Goal: Information Seeking & Learning: Learn about a topic

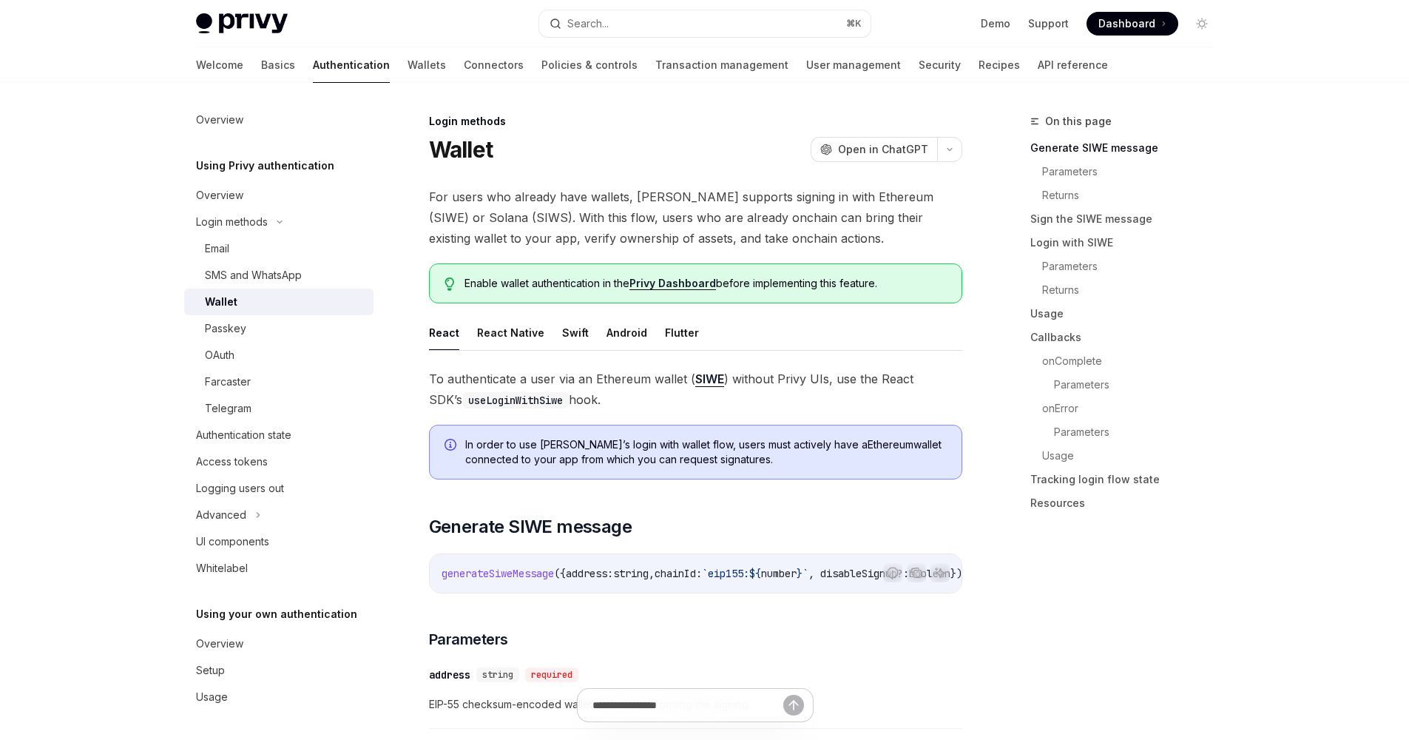
click at [300, 313] on link "Wallet" at bounding box center [278, 301] width 189 height 27
click at [407, 67] on link "Wallets" at bounding box center [426, 64] width 38 height 35
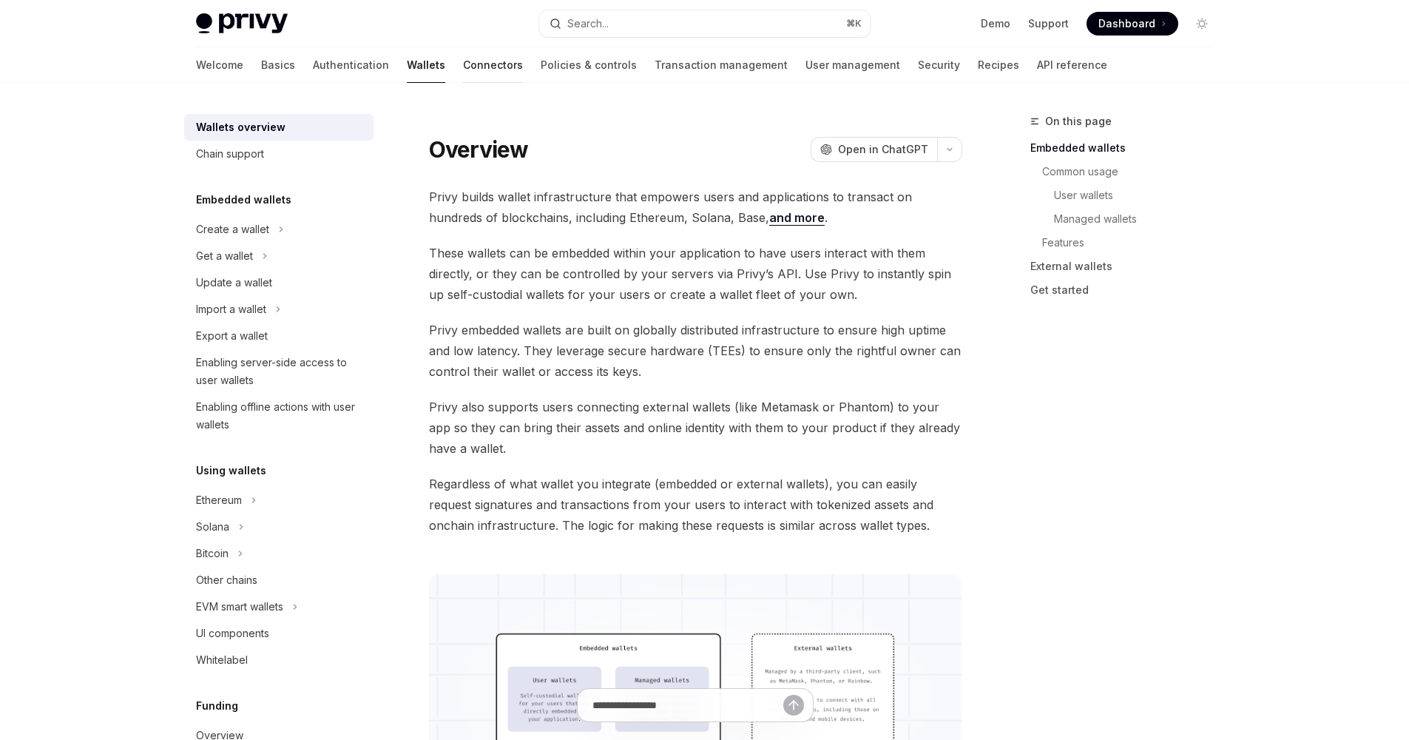
click at [463, 66] on link "Connectors" at bounding box center [493, 64] width 60 height 35
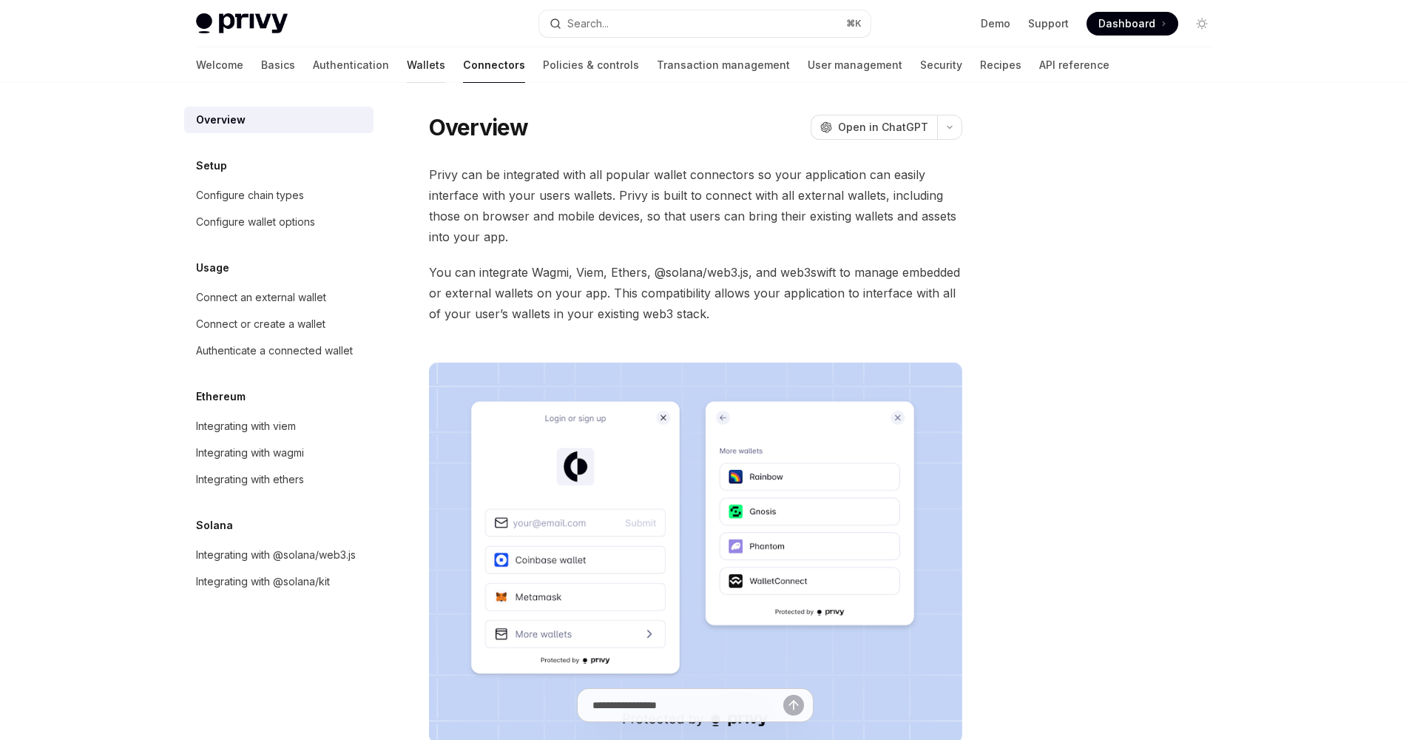
click at [407, 58] on link "Wallets" at bounding box center [426, 64] width 38 height 35
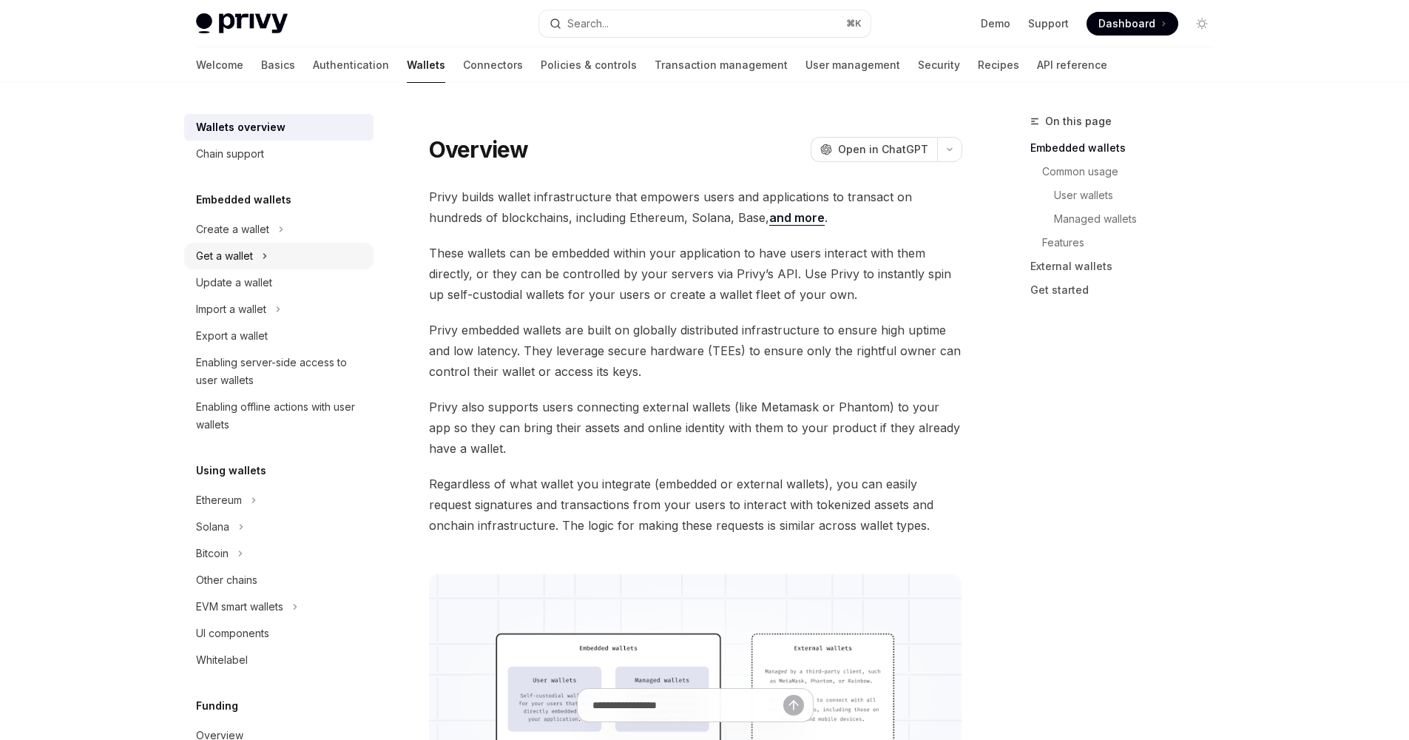
click at [282, 254] on button "Get a wallet" at bounding box center [278, 256] width 189 height 27
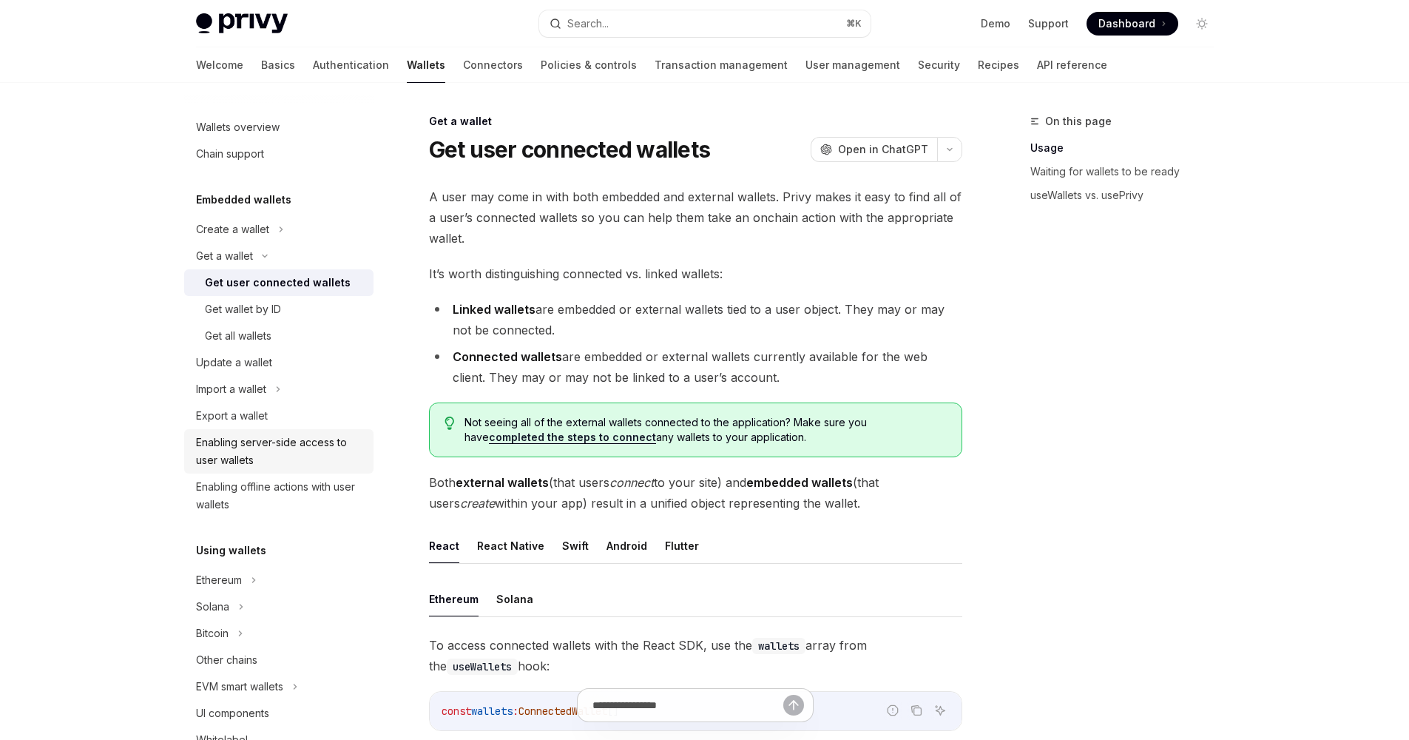
scroll to position [177, 0]
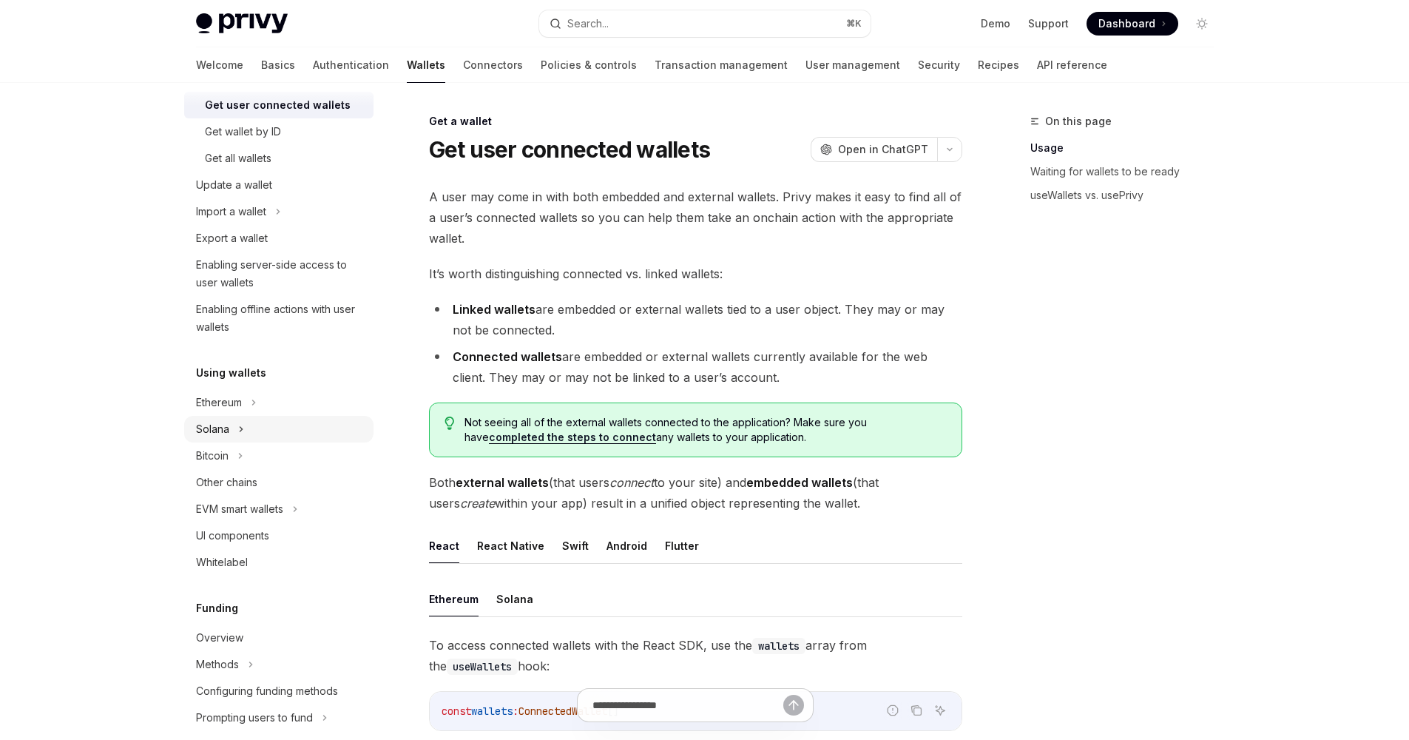
click at [232, 433] on button "Solana" at bounding box center [278, 429] width 189 height 27
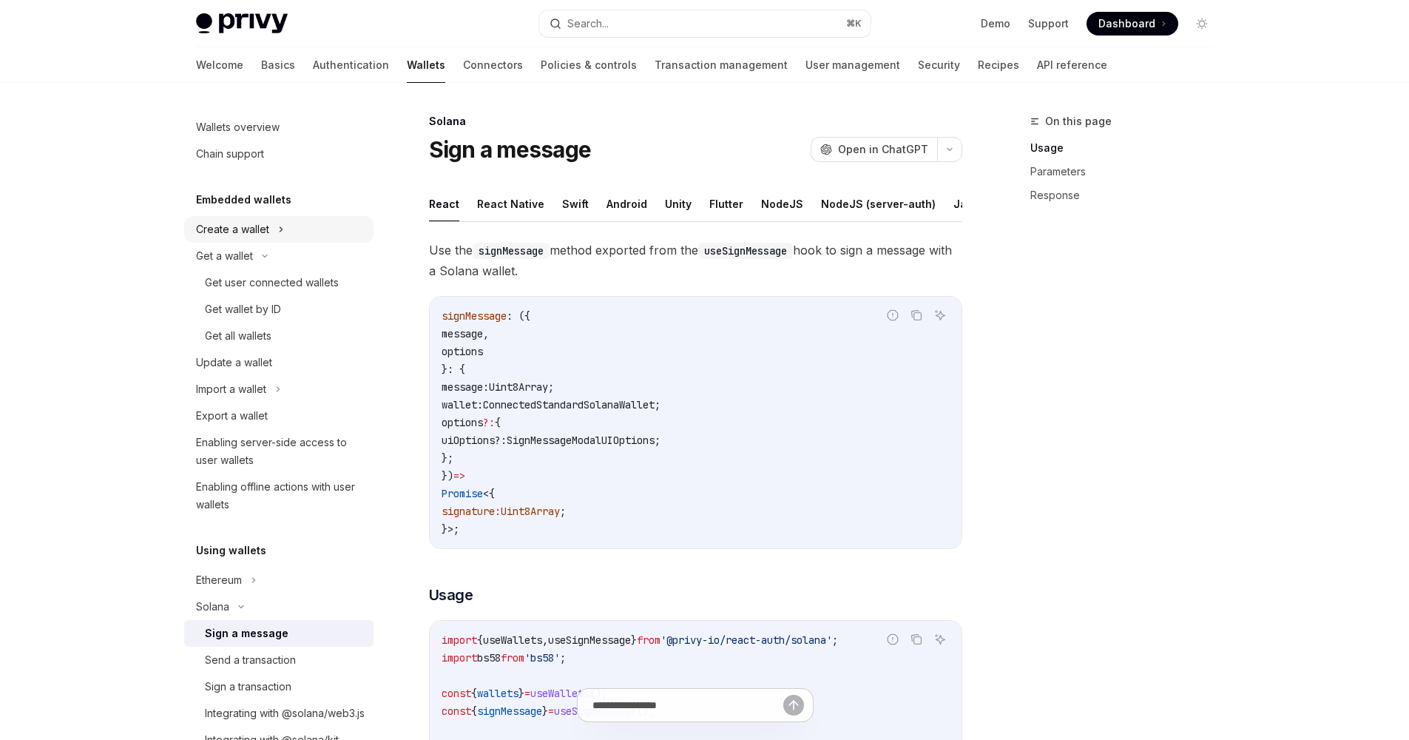
click at [288, 231] on button "Create a wallet" at bounding box center [278, 229] width 189 height 27
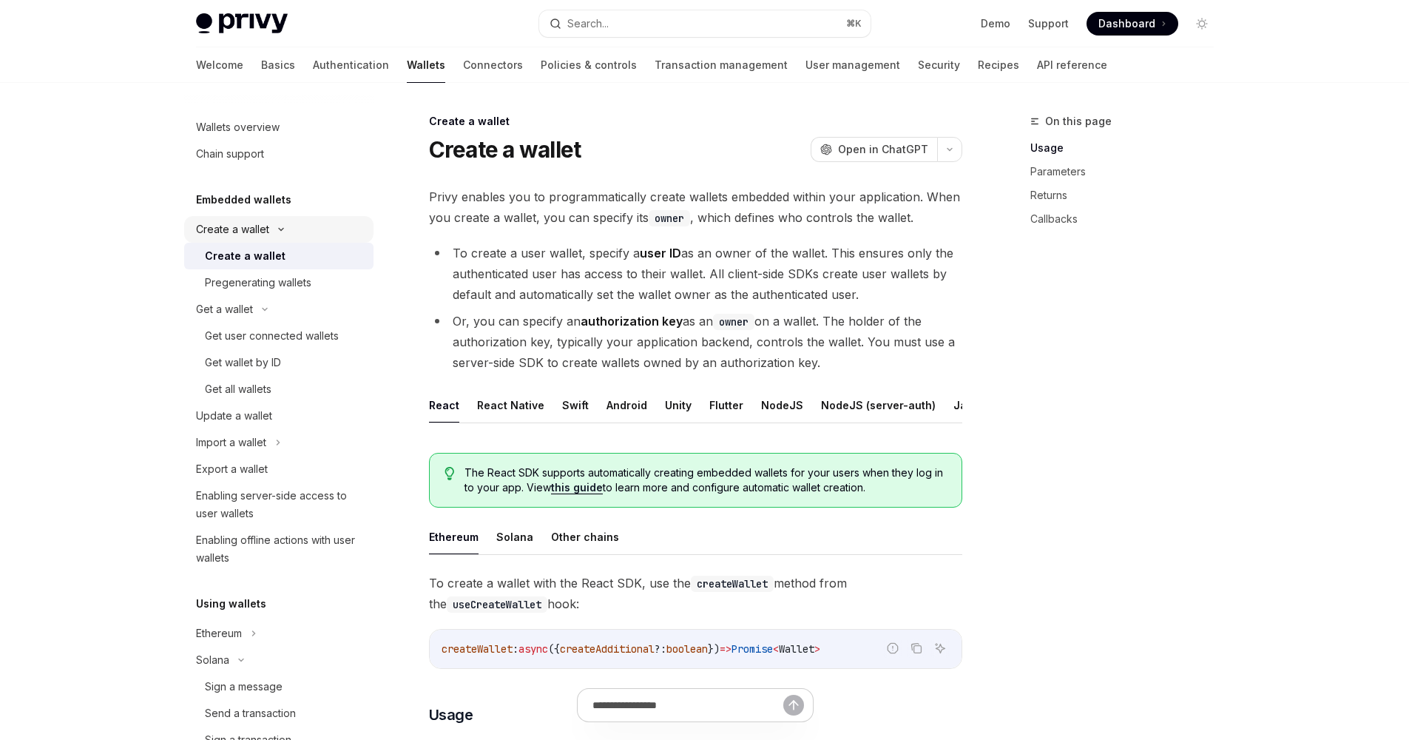
click at [288, 231] on icon at bounding box center [281, 229] width 18 height 6
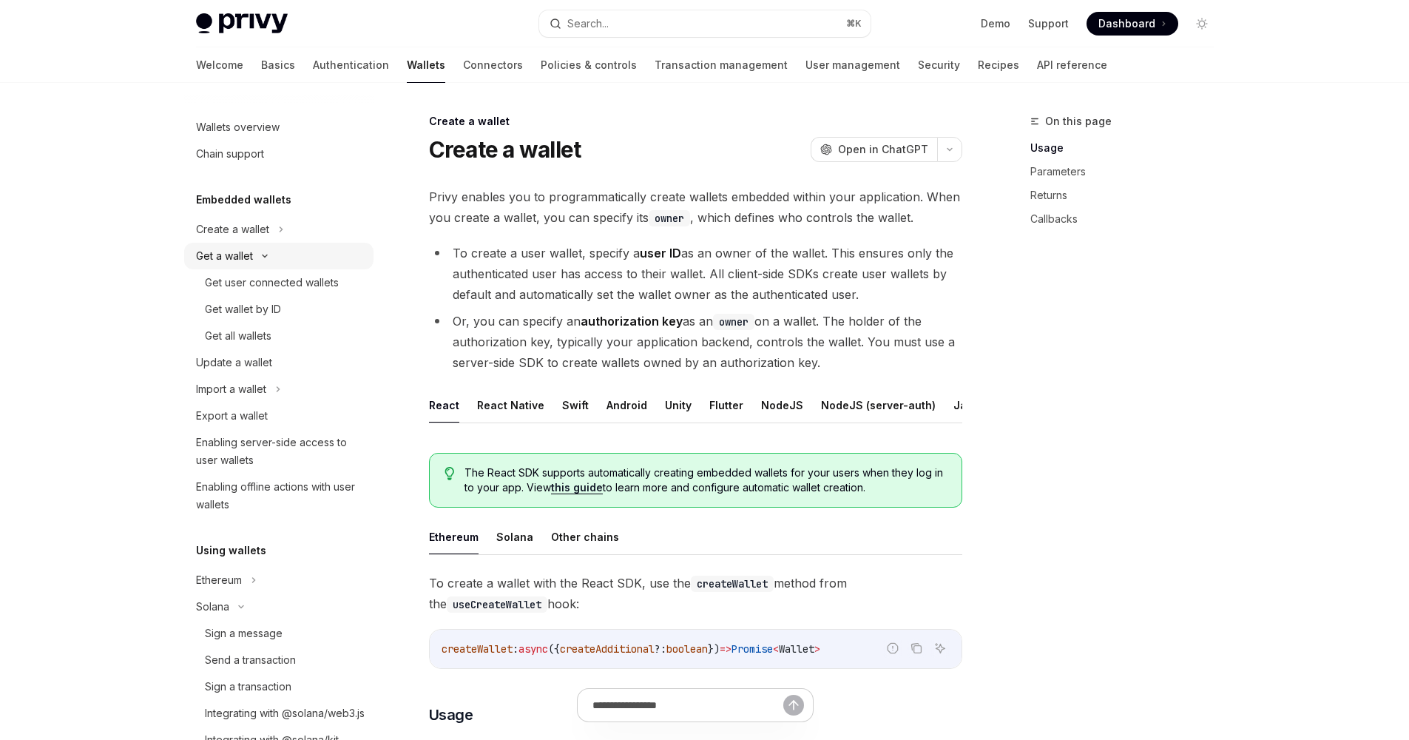
click at [295, 247] on button "Get a wallet" at bounding box center [278, 256] width 189 height 27
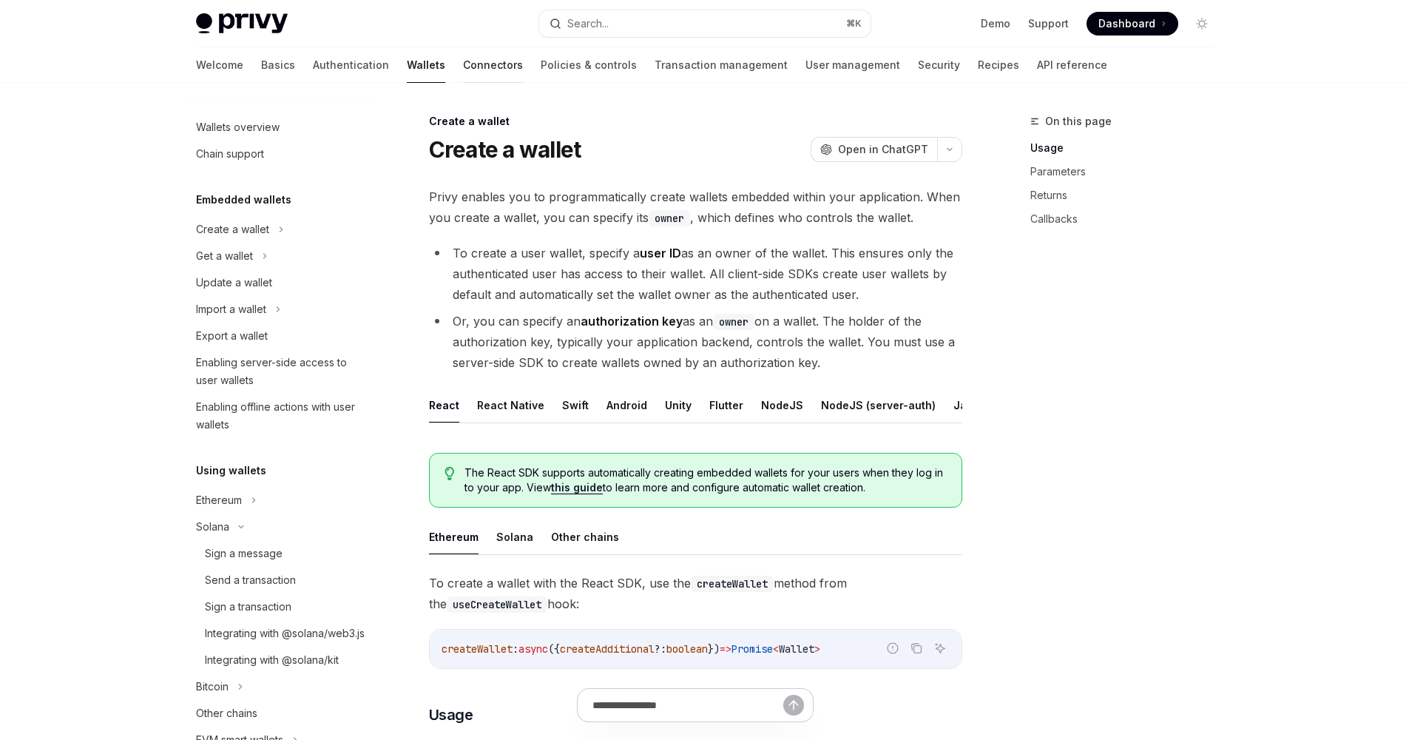
click at [463, 66] on link "Connectors" at bounding box center [493, 64] width 60 height 35
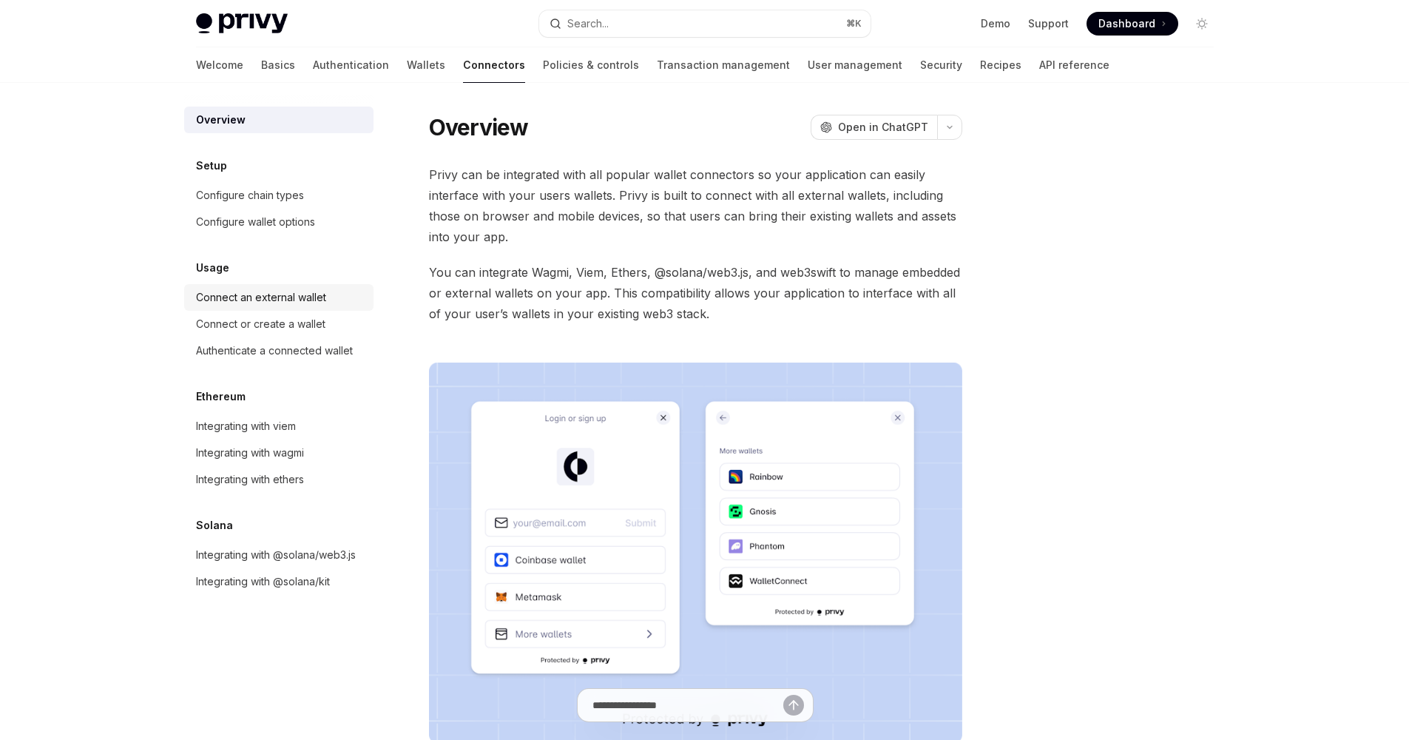
click at [323, 300] on div "Connect an external wallet" at bounding box center [261, 297] width 130 height 18
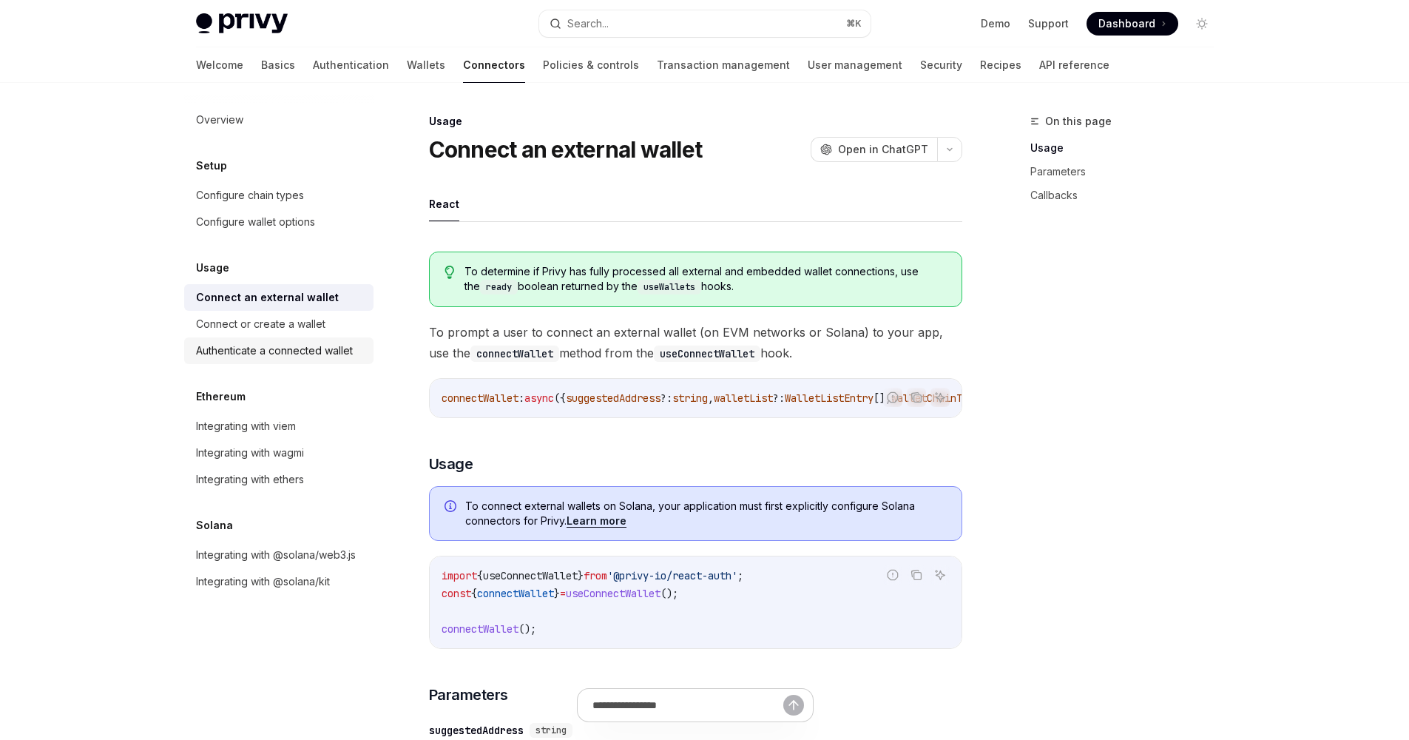
click at [342, 353] on div "Authenticate a connected wallet" at bounding box center [274, 351] width 157 height 18
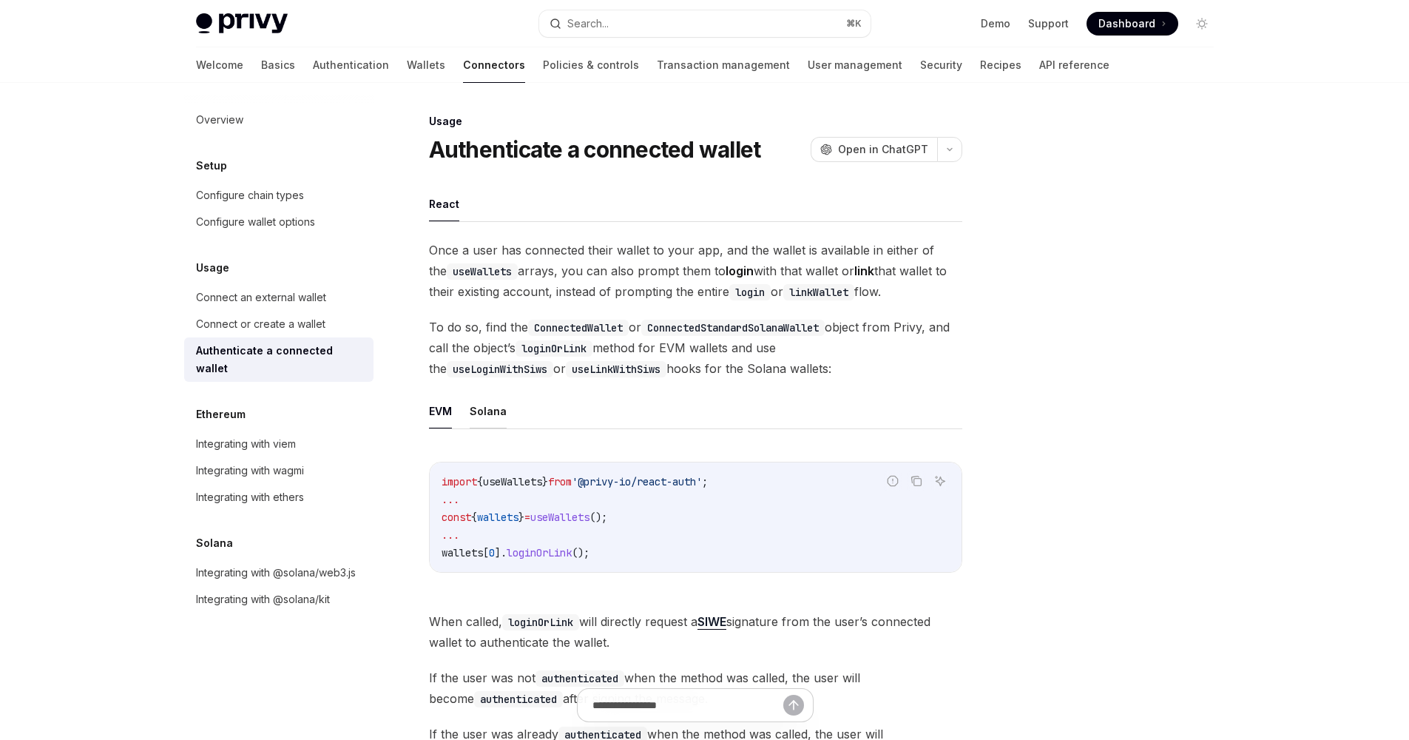
click at [484, 406] on button "Solana" at bounding box center [488, 410] width 37 height 35
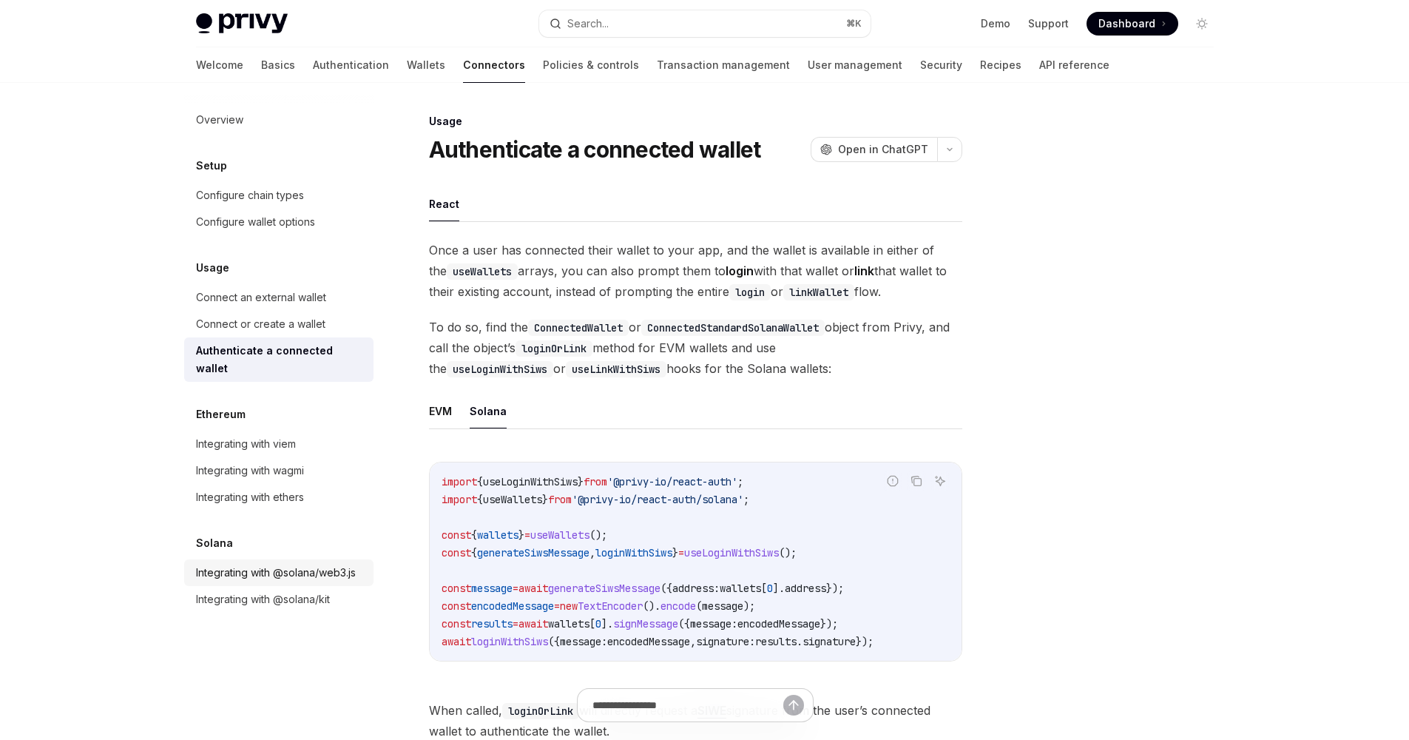
click at [260, 564] on div "Integrating with @solana/web3.js" at bounding box center [276, 573] width 160 height 18
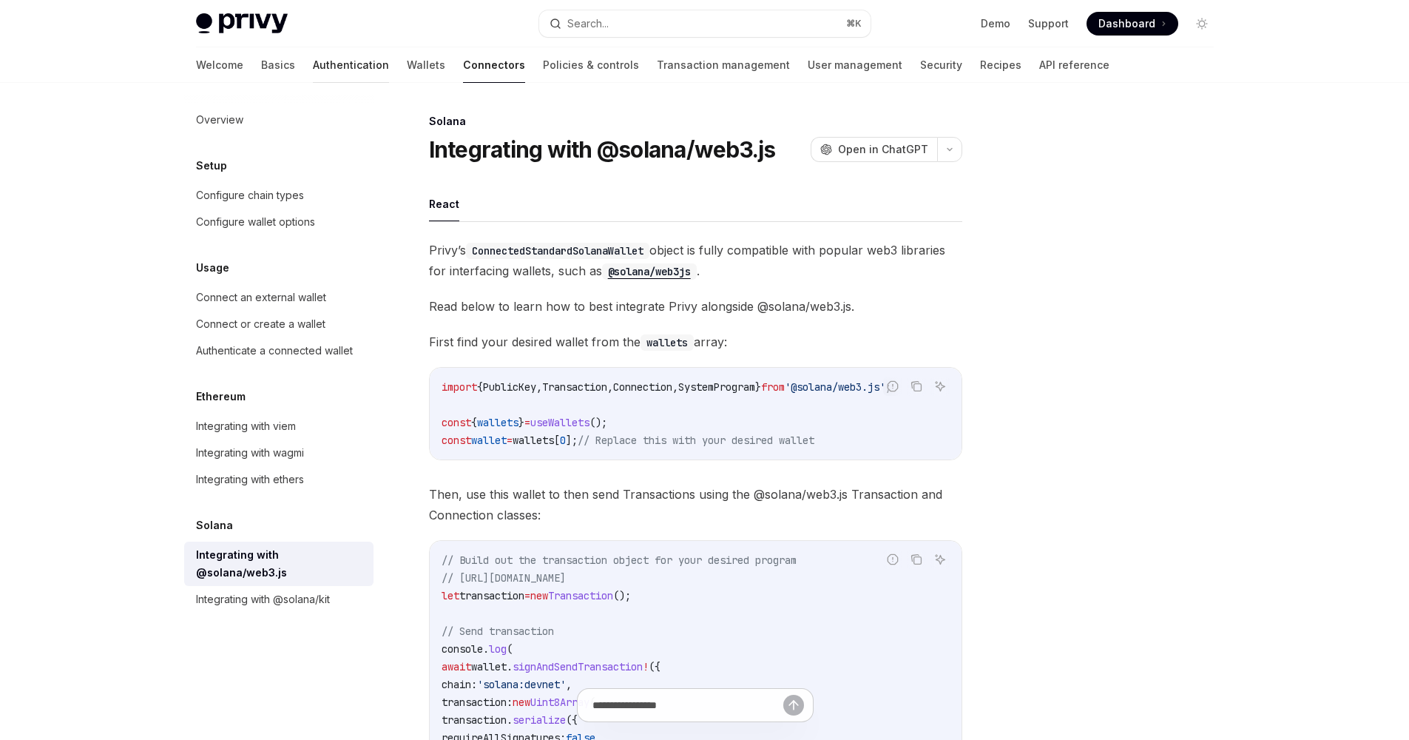
click at [313, 63] on link "Authentication" at bounding box center [351, 64] width 76 height 35
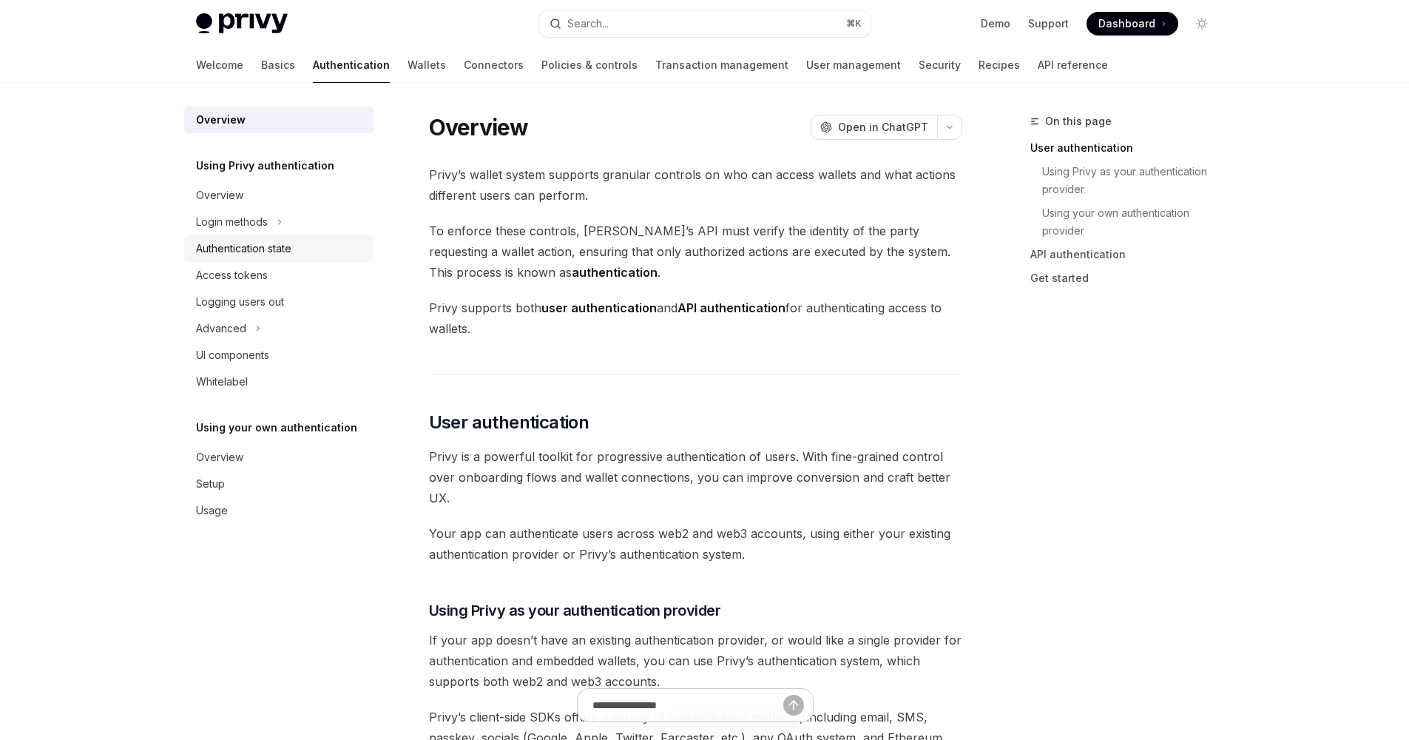
click at [271, 237] on link "Authentication state" at bounding box center [278, 248] width 189 height 27
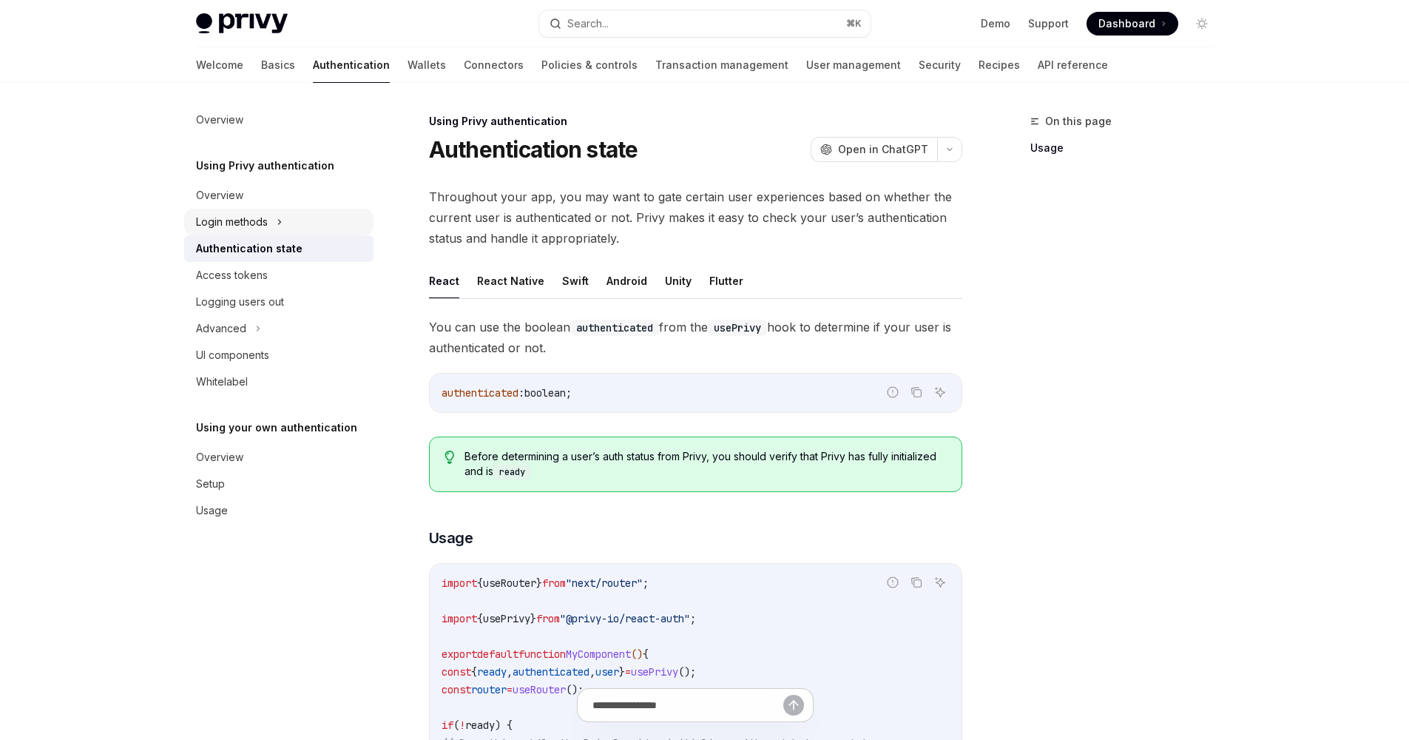
click at [274, 227] on button "Login methods" at bounding box center [278, 222] width 189 height 27
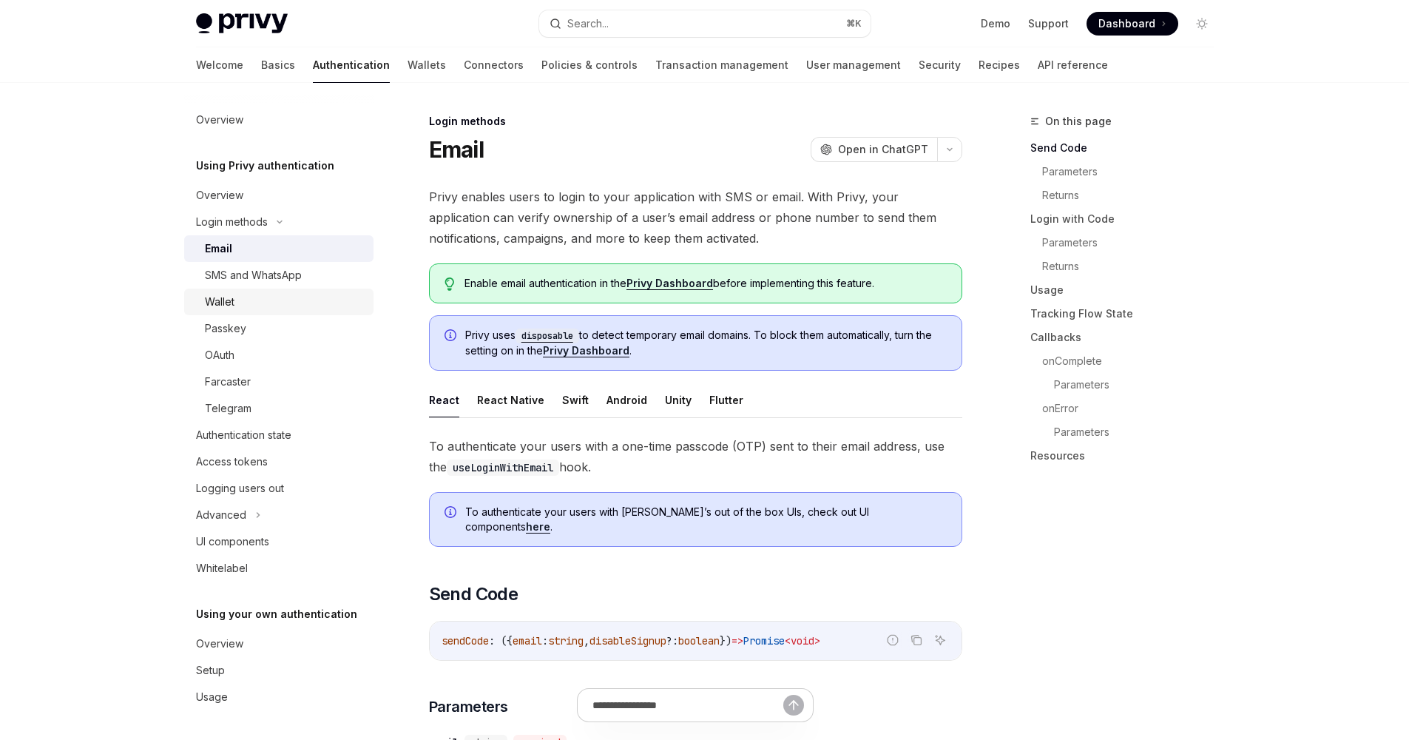
click at [289, 306] on div "Wallet" at bounding box center [285, 302] width 160 height 18
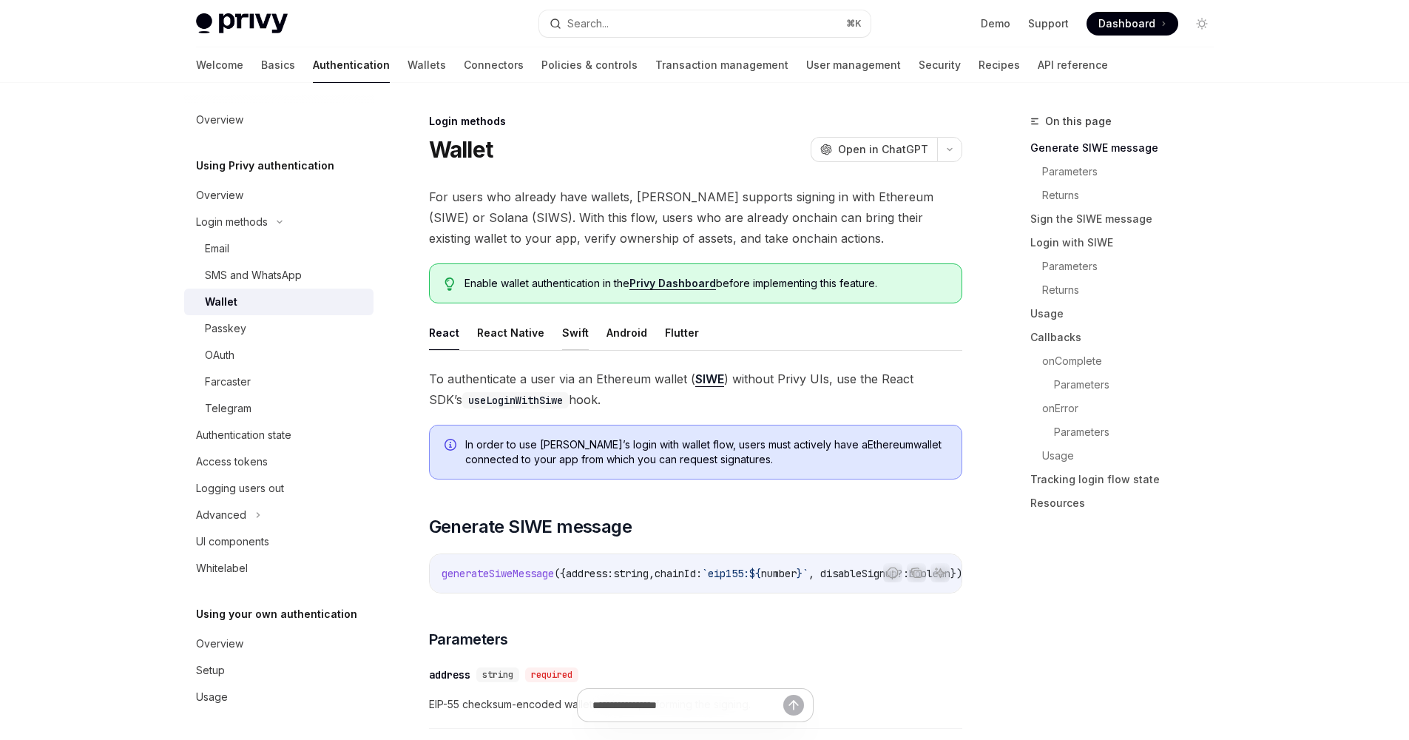
type textarea "*"
